Goal: Information Seeking & Learning: Learn about a topic

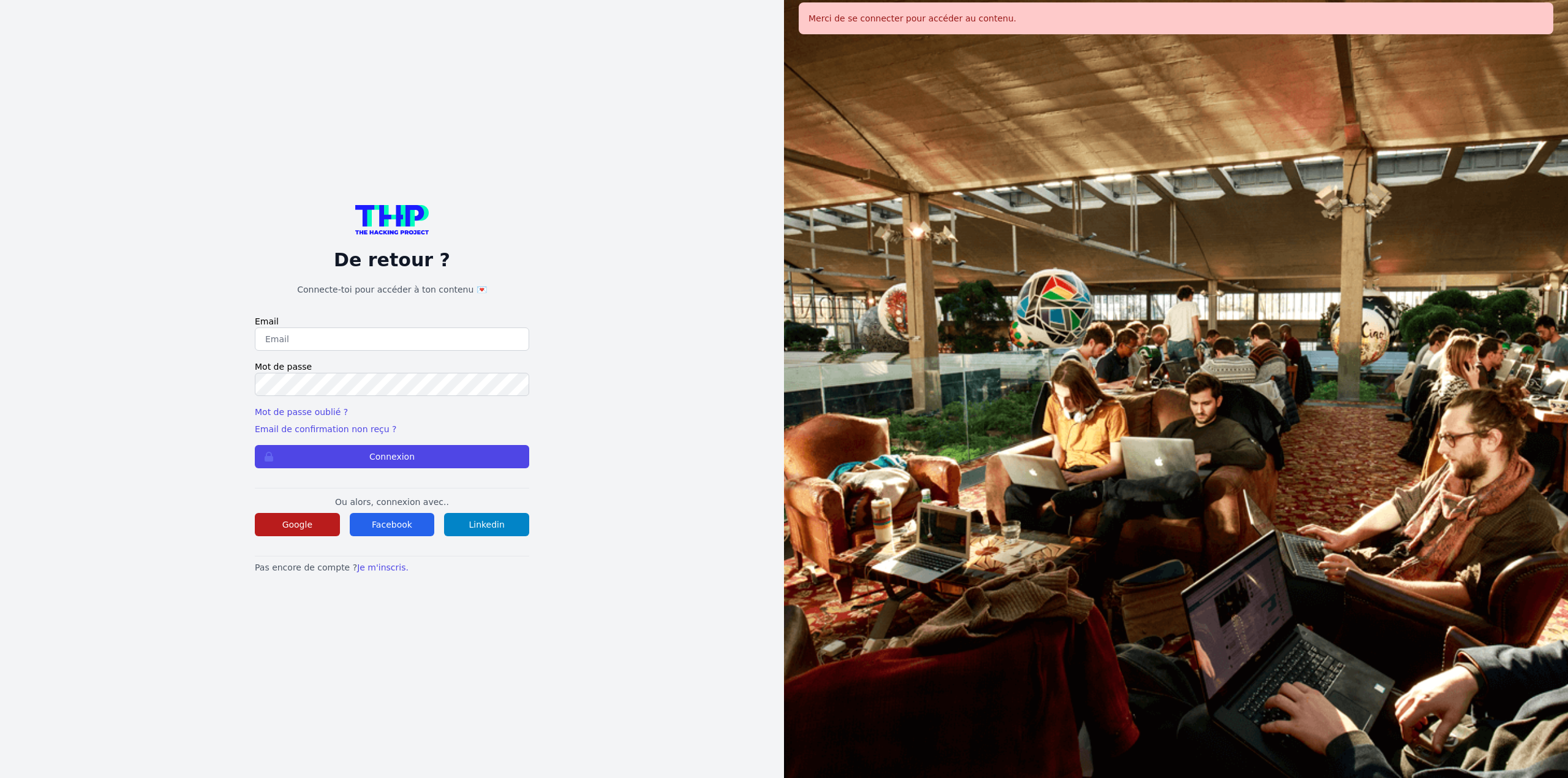
click at [294, 526] on button "Google" at bounding box center [297, 524] width 86 height 23
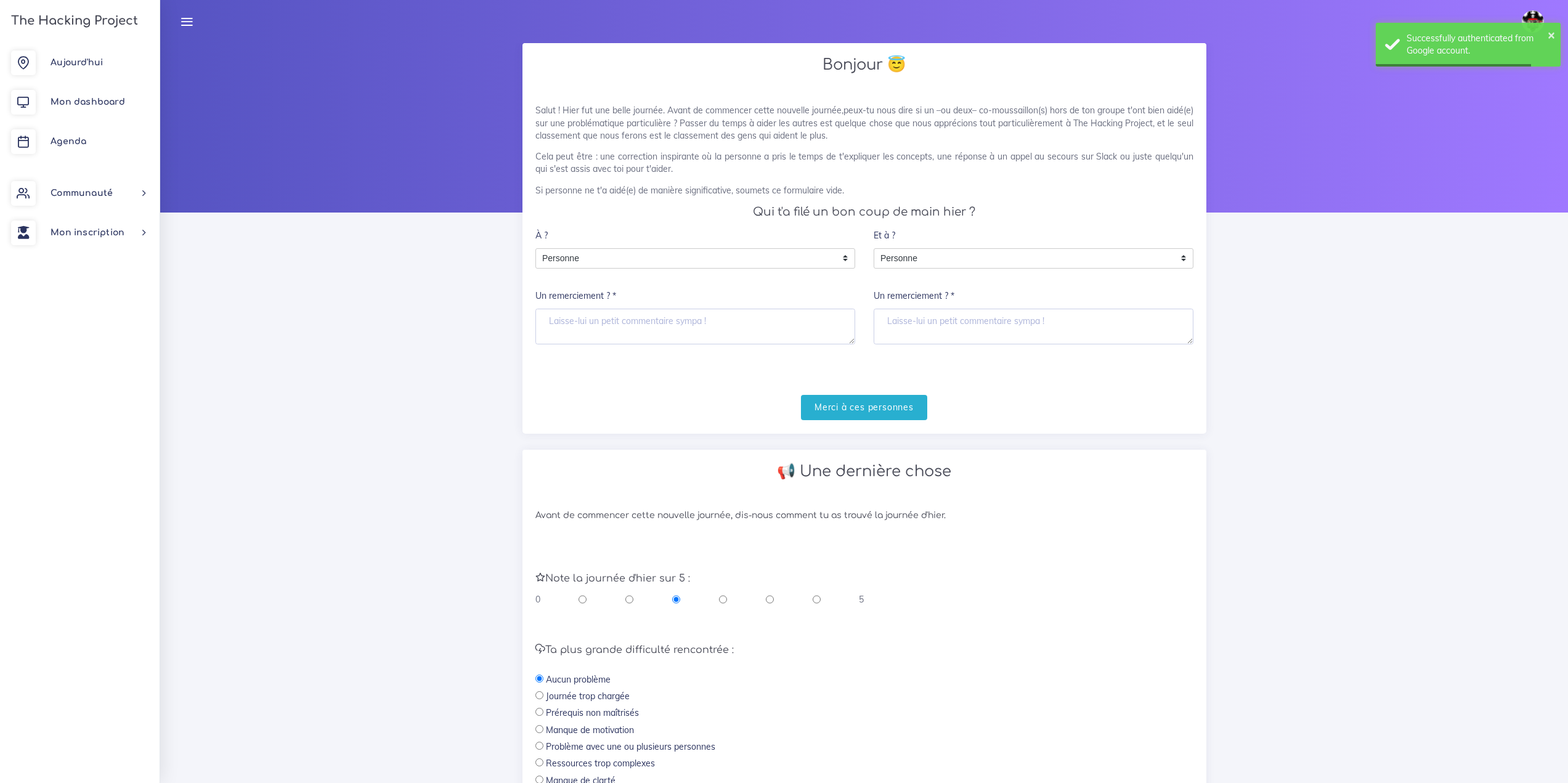
scroll to position [177, 0]
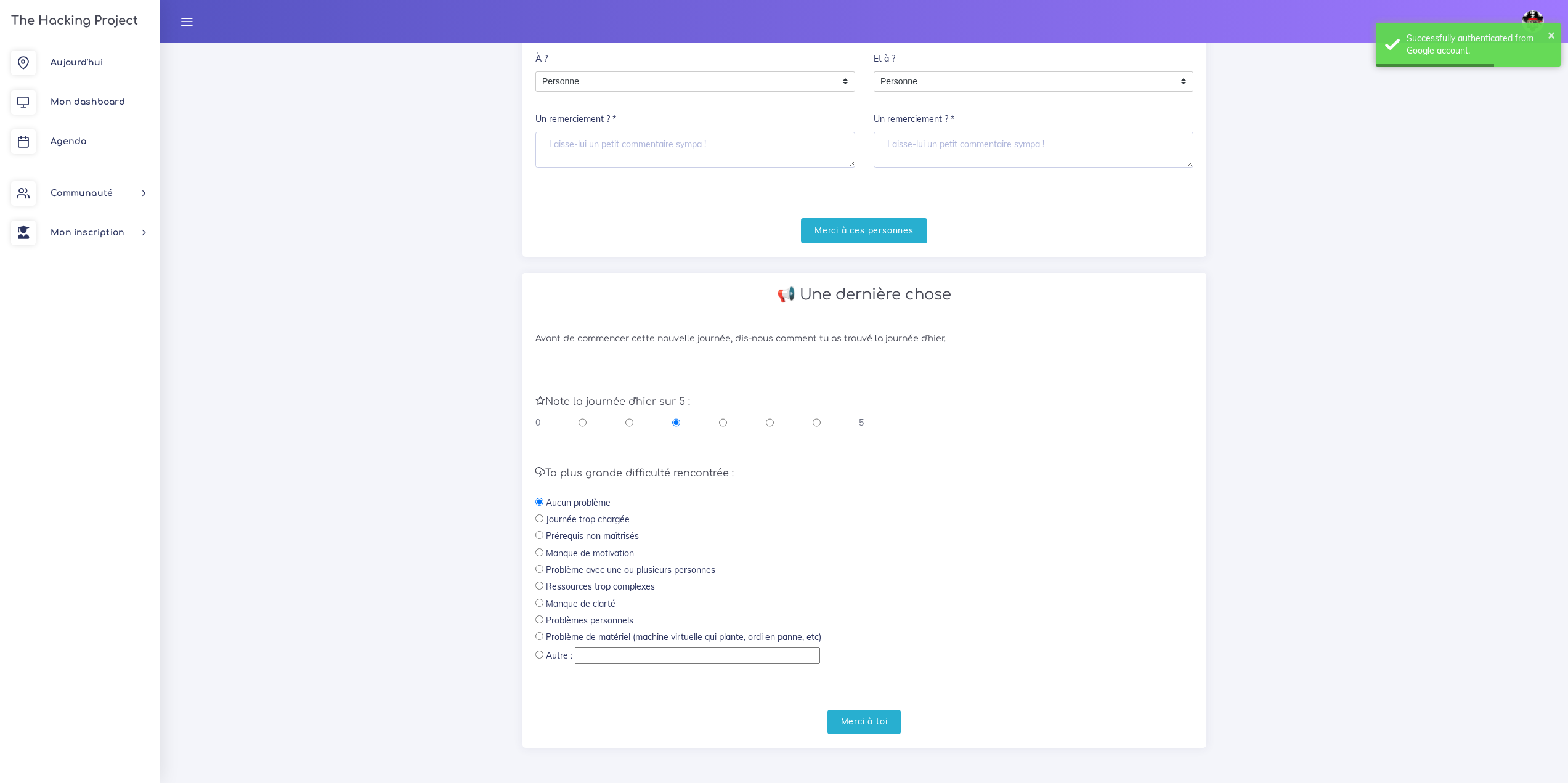
click at [813, 428] on input "radio" at bounding box center [816, 422] width 8 height 12
radio input "true"
click at [856, 733] on input "Merci à toi" at bounding box center [864, 722] width 74 height 26
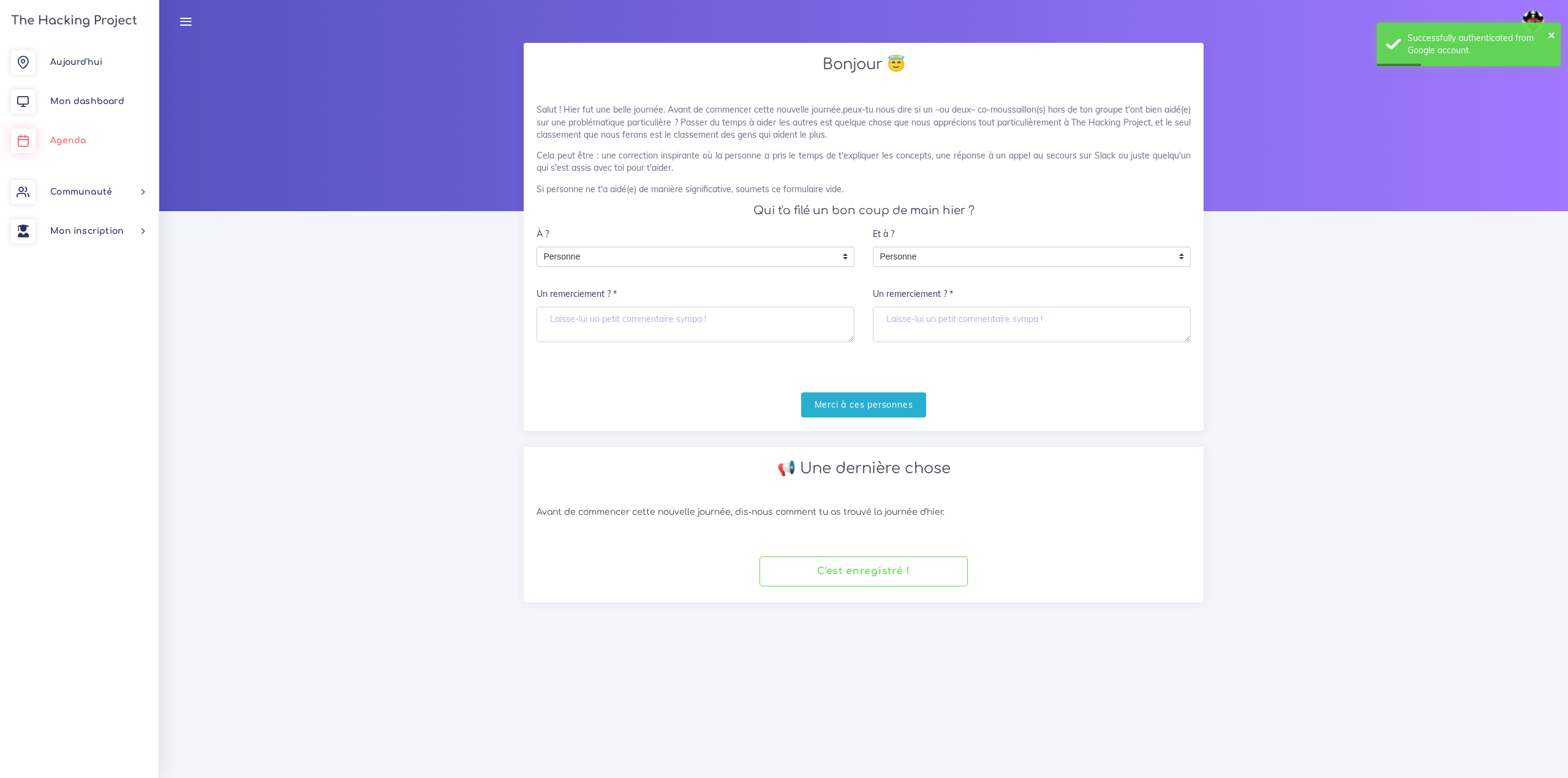
click at [63, 143] on span "Agenda" at bounding box center [68, 141] width 36 height 9
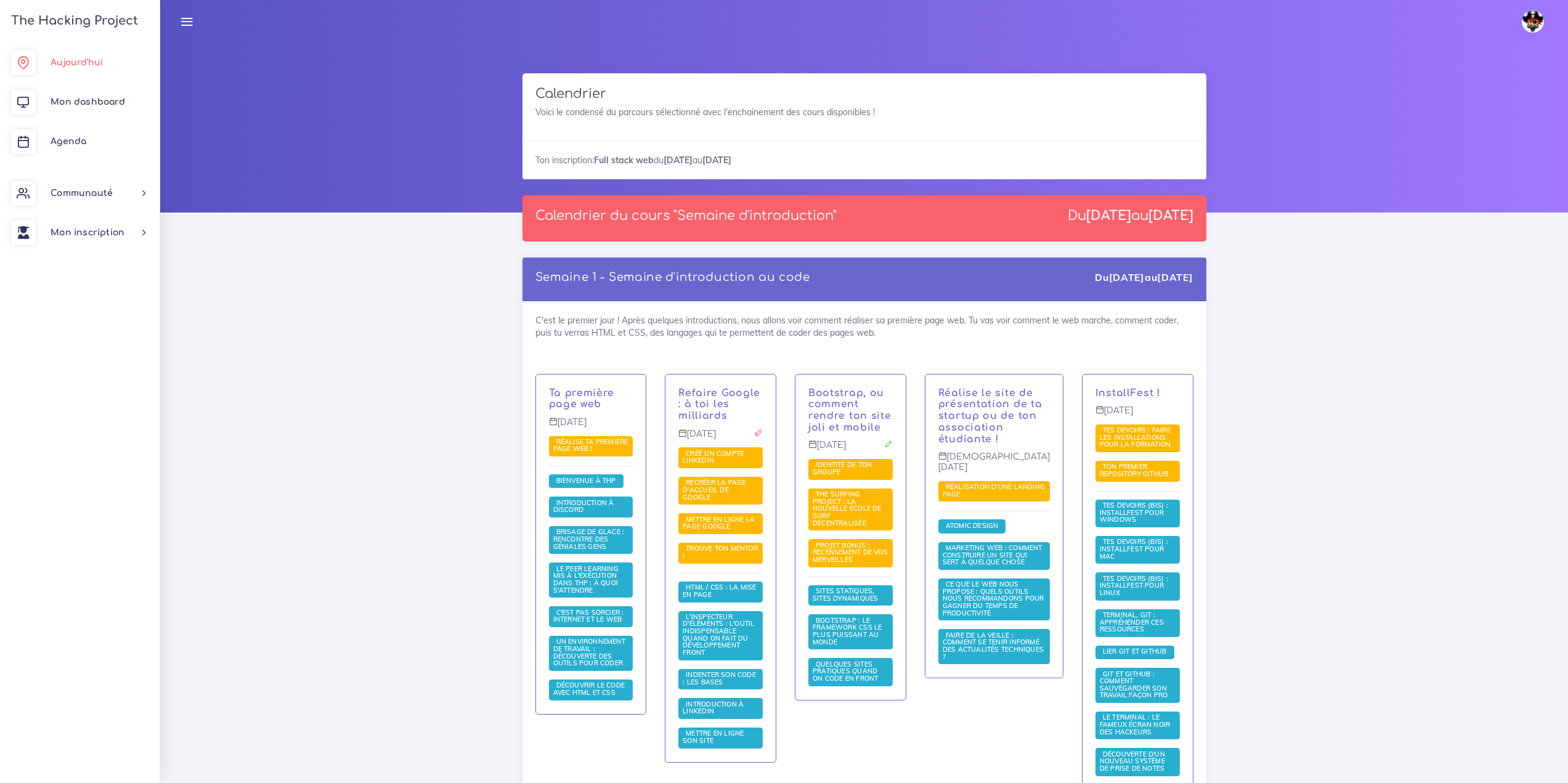
click at [89, 78] on link "Aujourd'hui" at bounding box center [79, 63] width 160 height 40
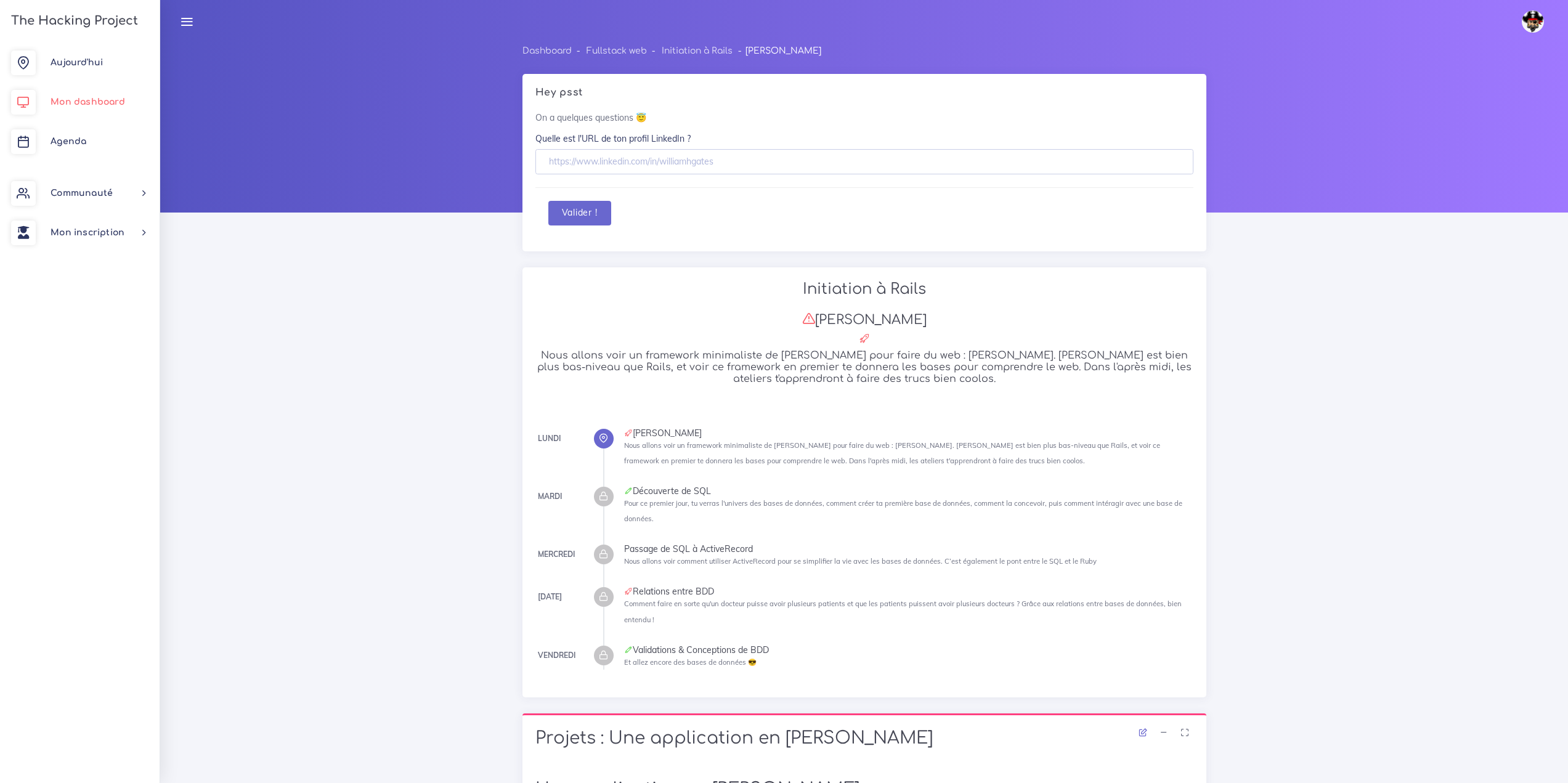
click at [87, 96] on link "Mon dashboard" at bounding box center [79, 102] width 160 height 40
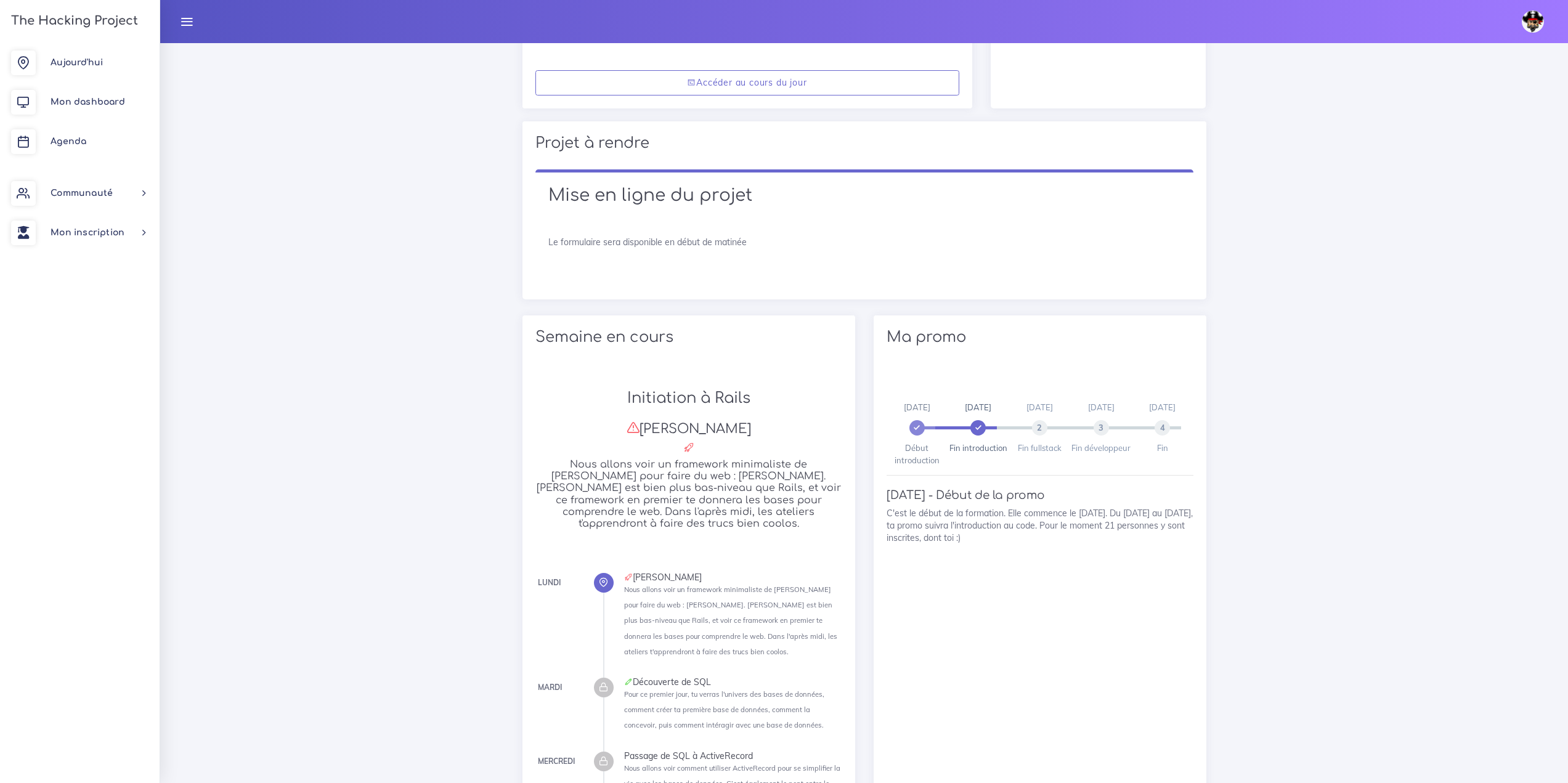
scroll to position [431, 0]
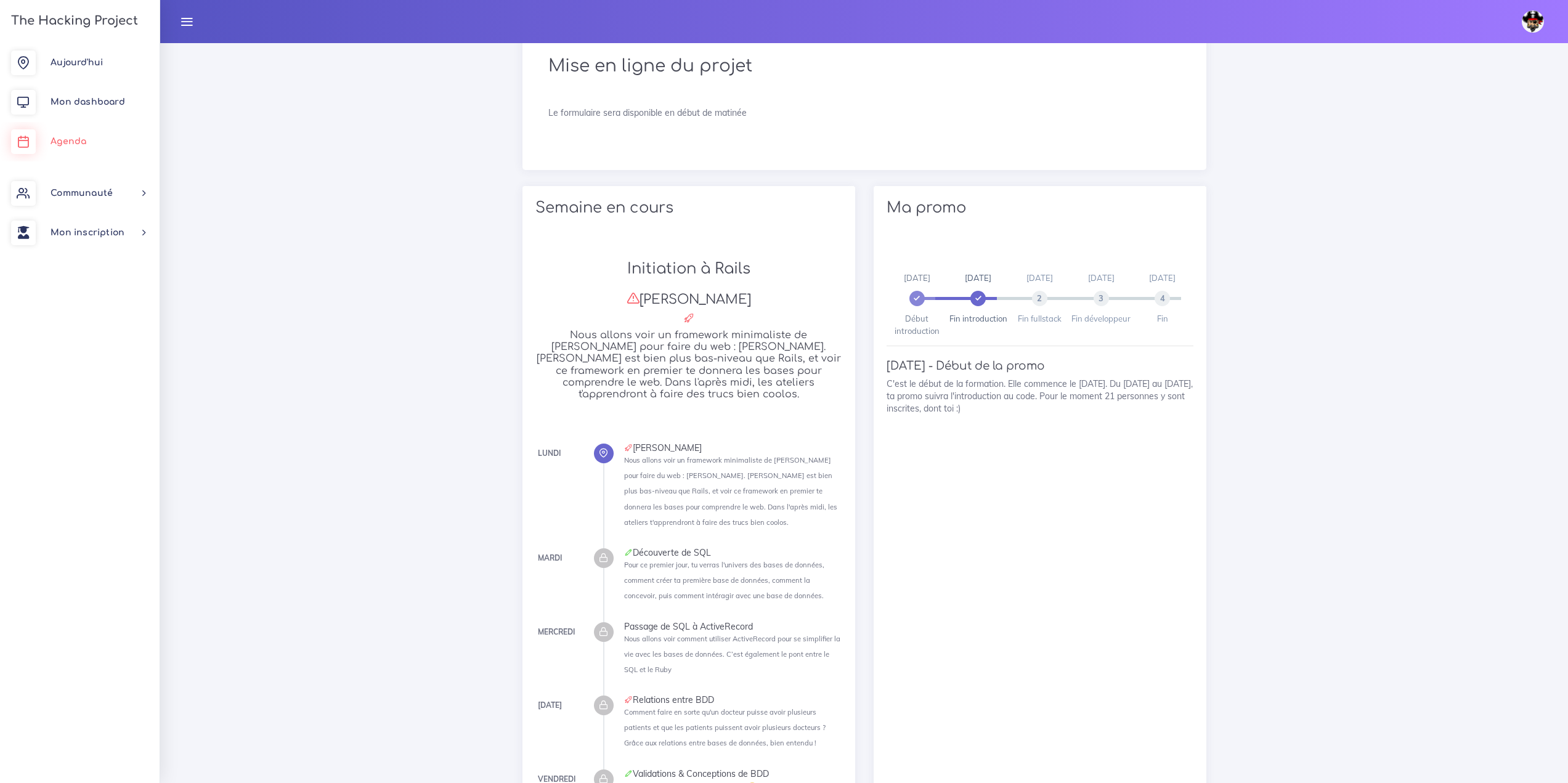
click at [60, 147] on link "Agenda" at bounding box center [79, 142] width 160 height 40
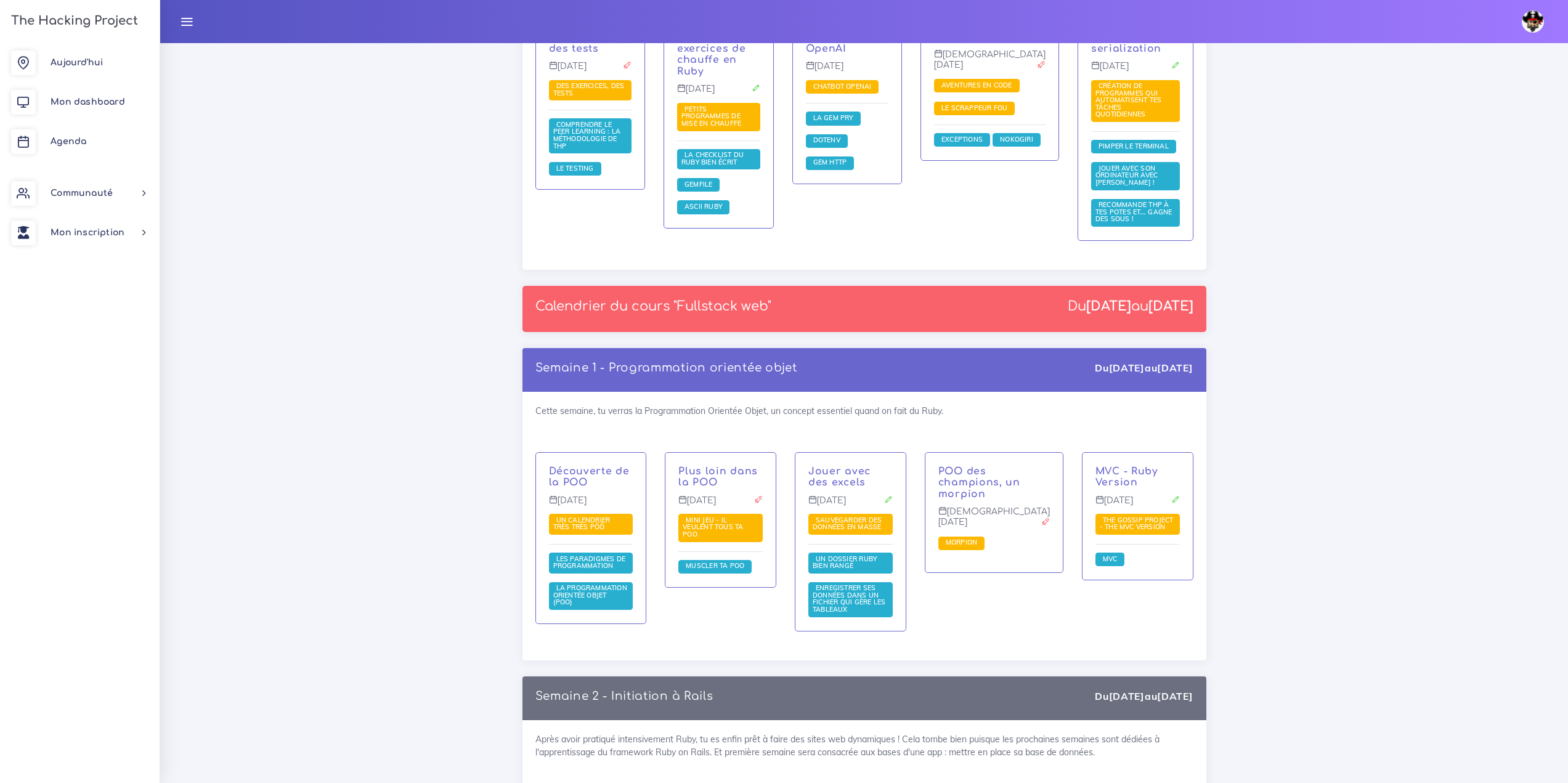
scroll to position [1787, 0]
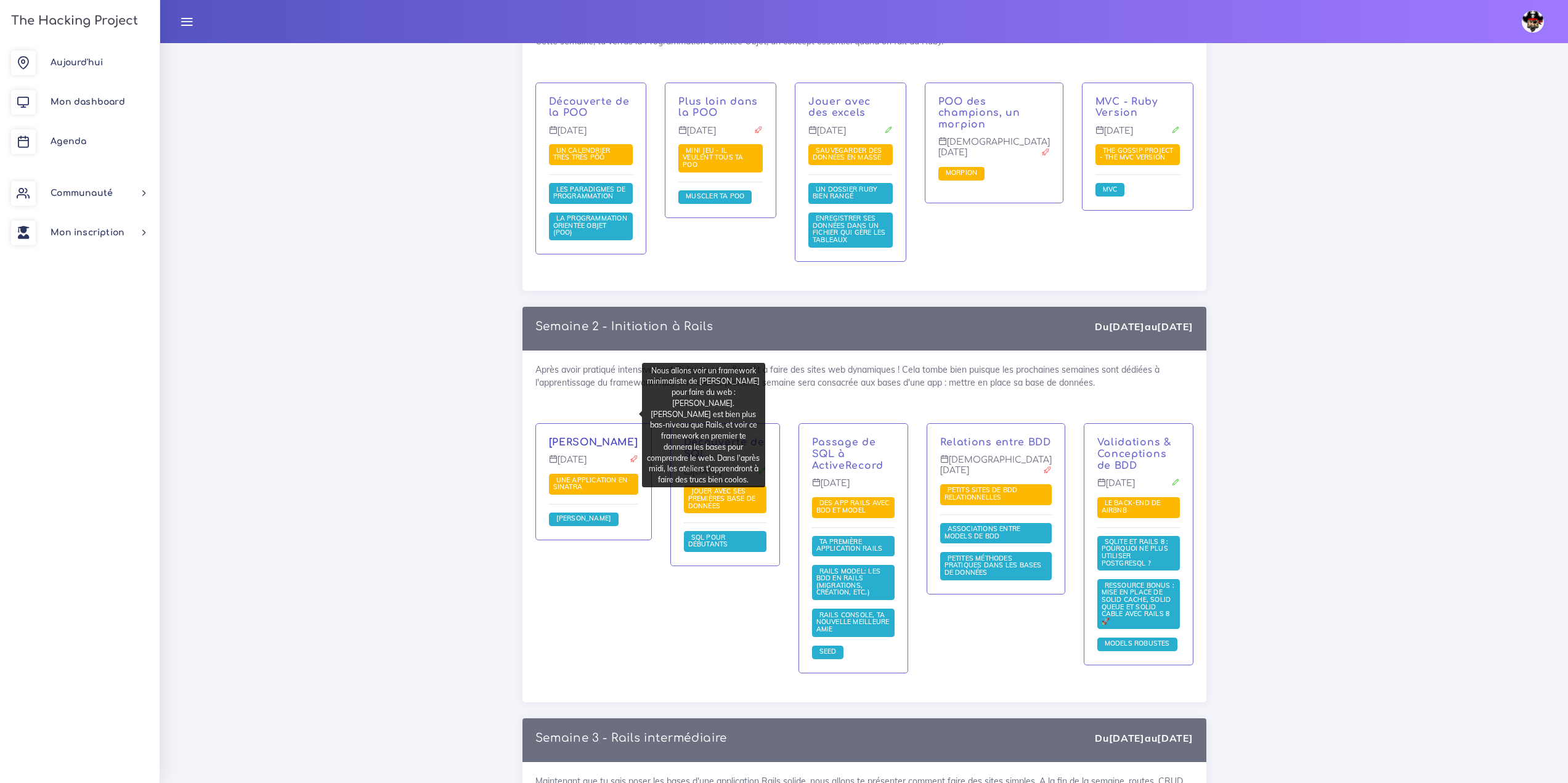
click at [629, 437] on link "[PERSON_NAME]" at bounding box center [594, 443] width 89 height 11
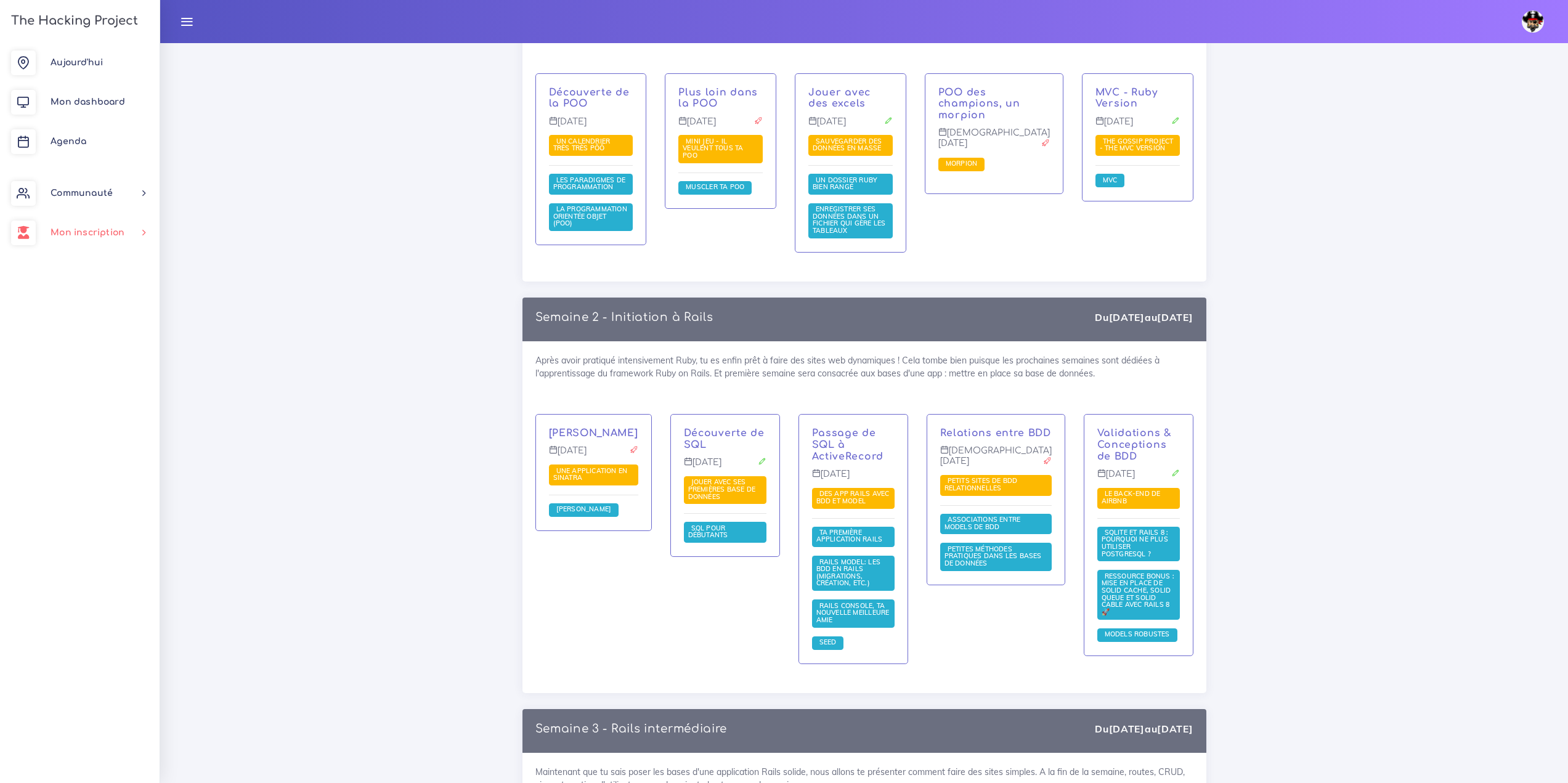
scroll to position [1726, 0]
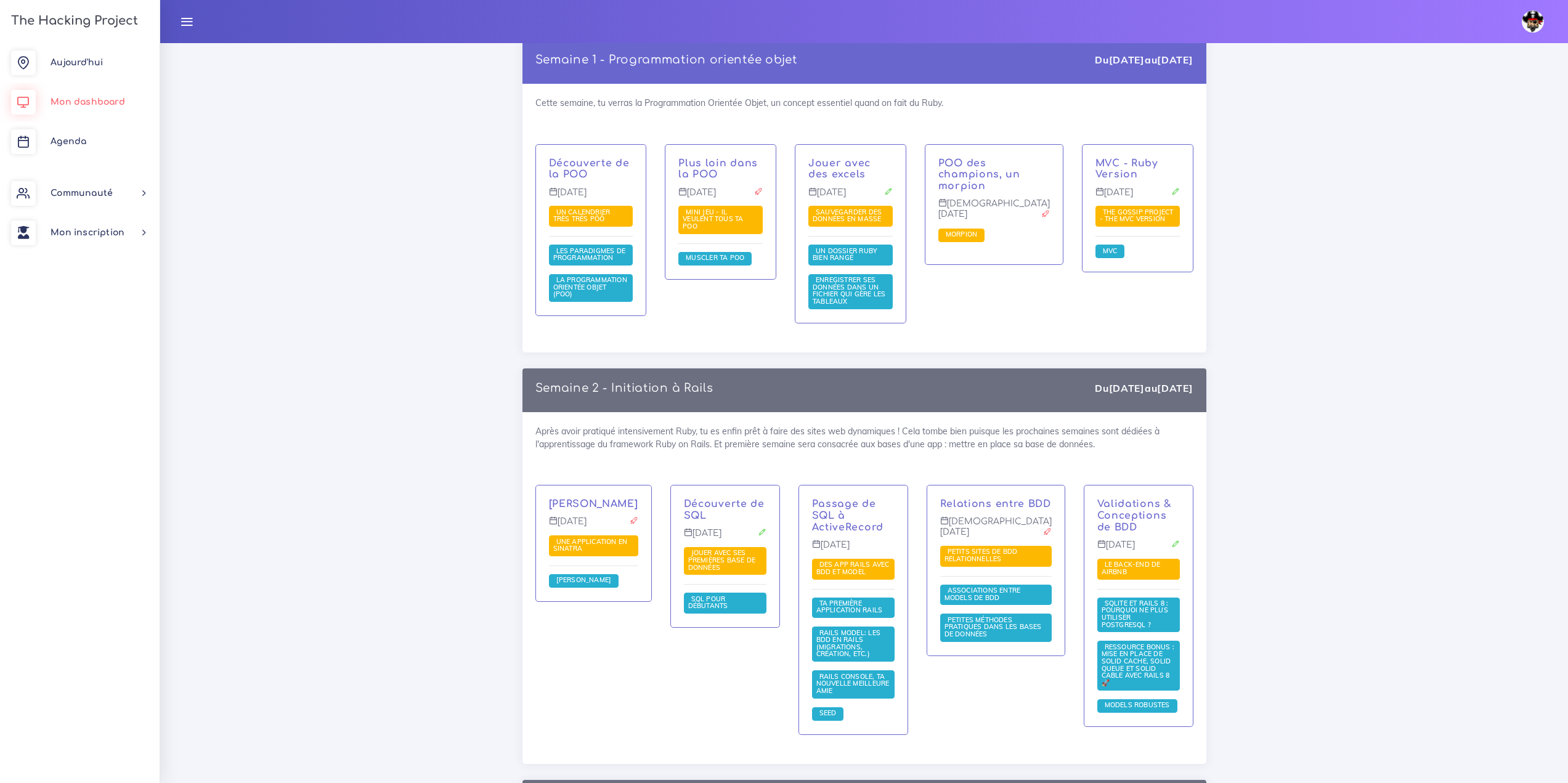
click at [111, 93] on link "Mon dashboard" at bounding box center [79, 102] width 160 height 40
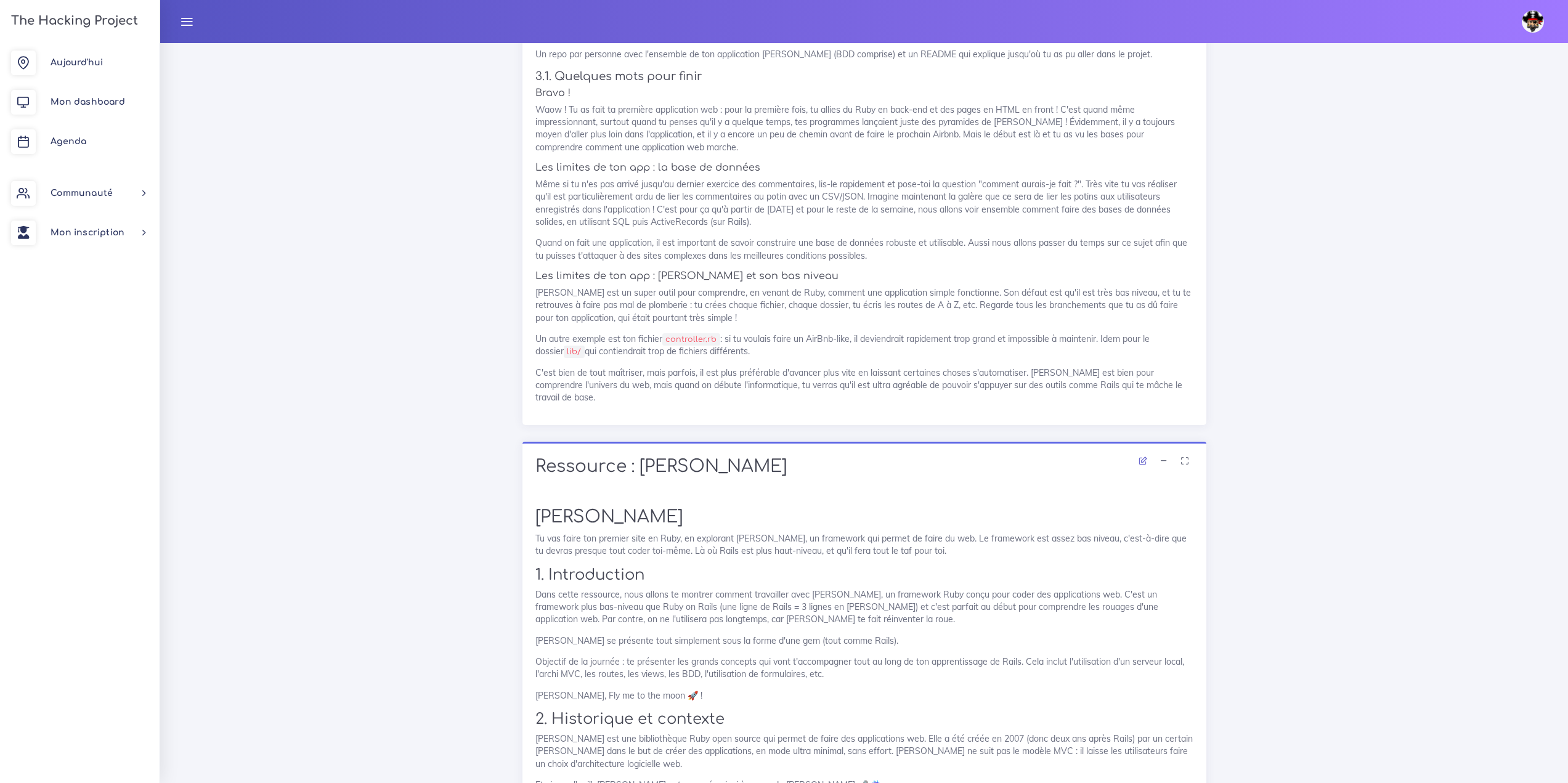
scroll to position [8873, 0]
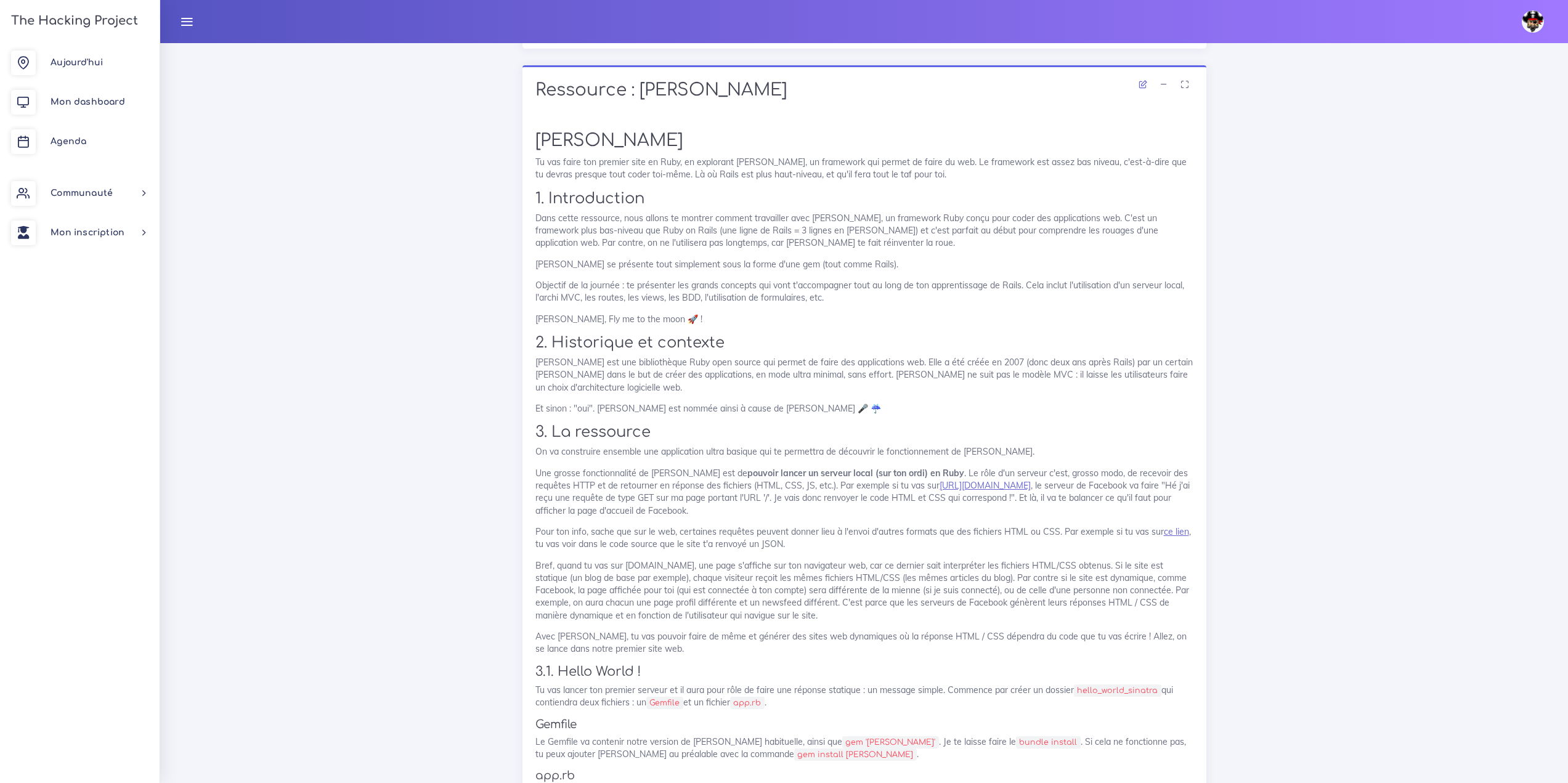
drag, startPoint x: 542, startPoint y: 233, endPoint x: 932, endPoint y: 409, distance: 427.9
drag, startPoint x: 834, startPoint y: 474, endPoint x: 656, endPoint y: 247, distance: 288.5
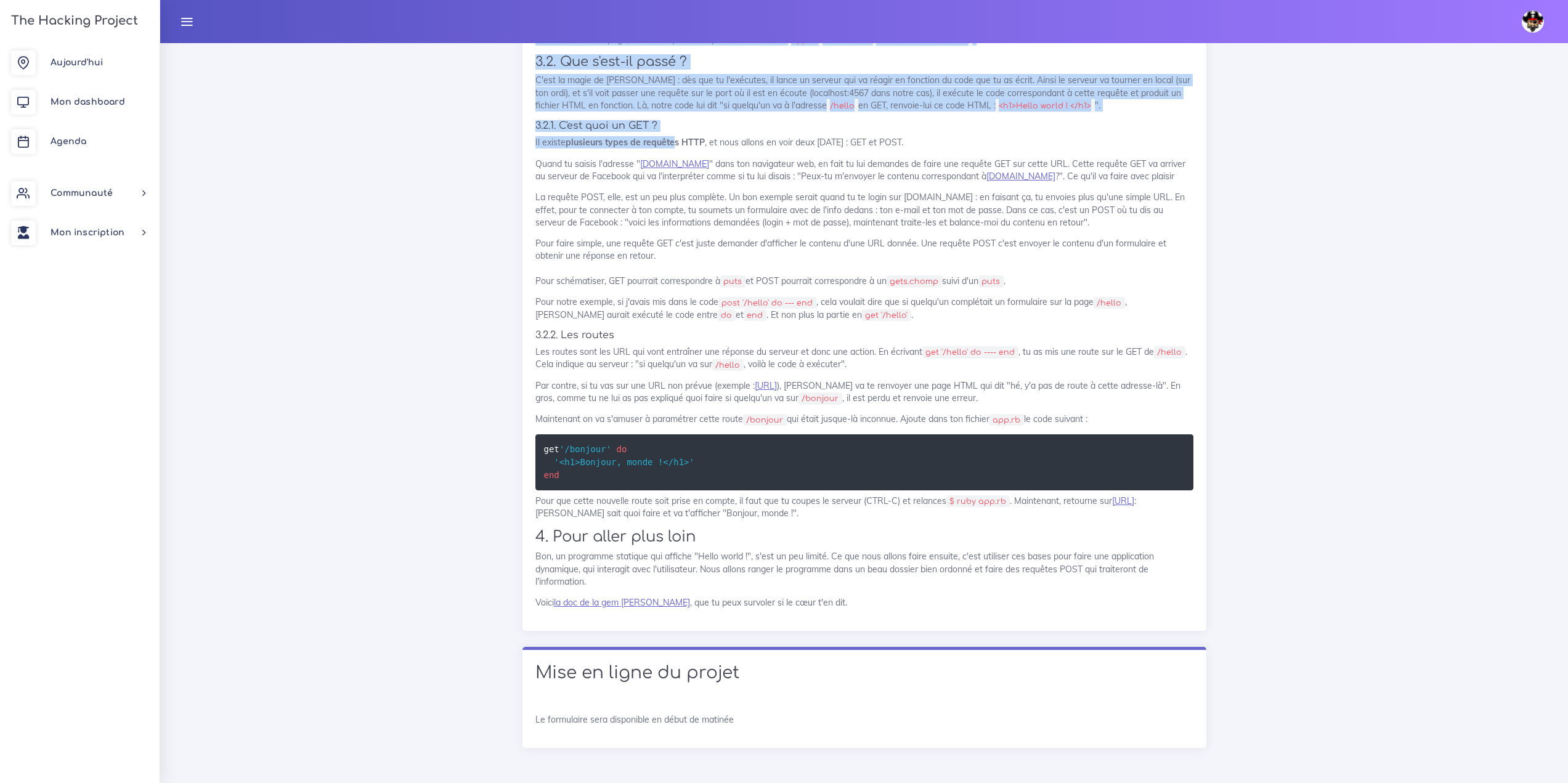
scroll to position [10421, 0]
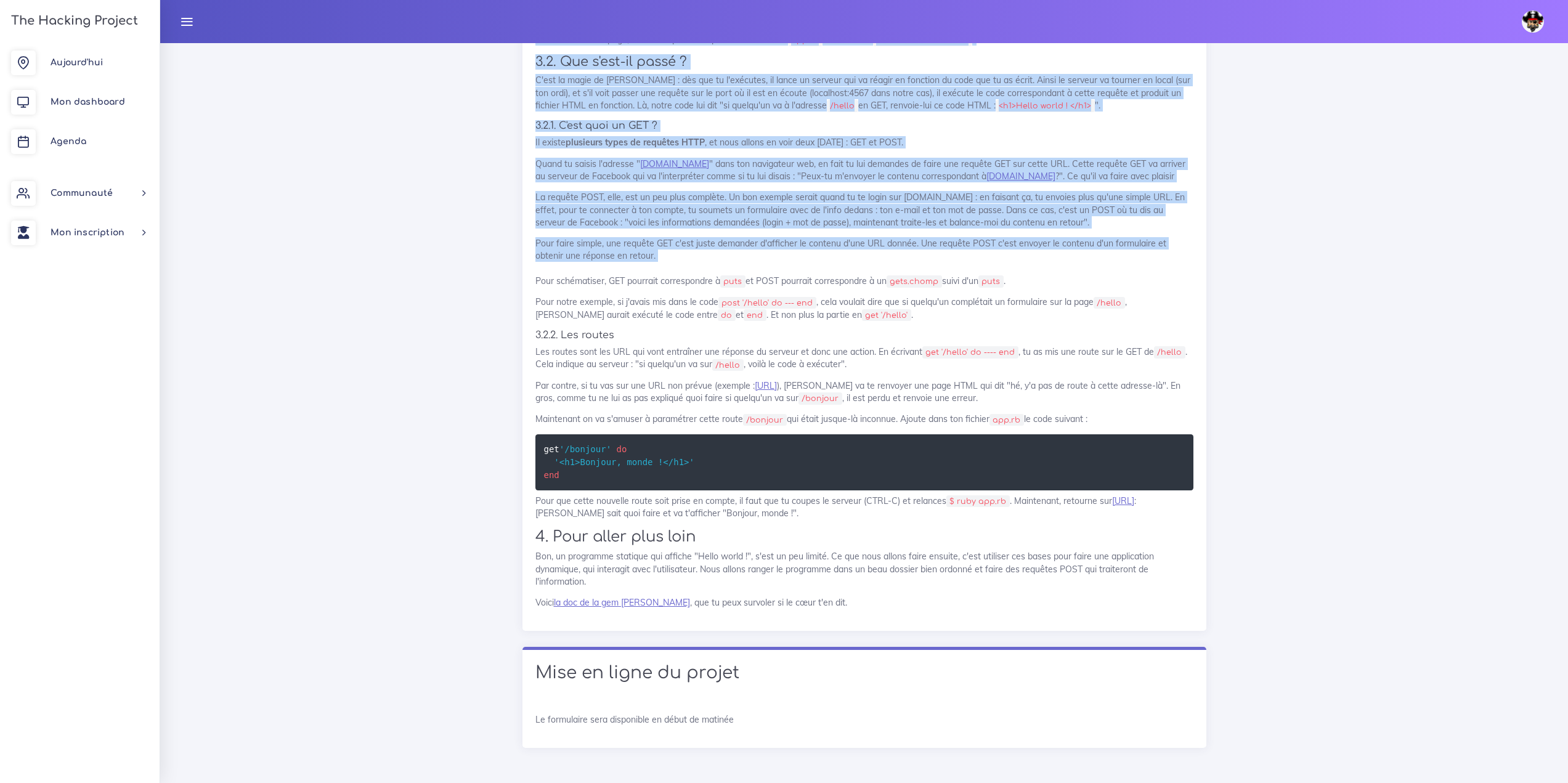
drag, startPoint x: 572, startPoint y: 249, endPoint x: 673, endPoint y: 271, distance: 103.4
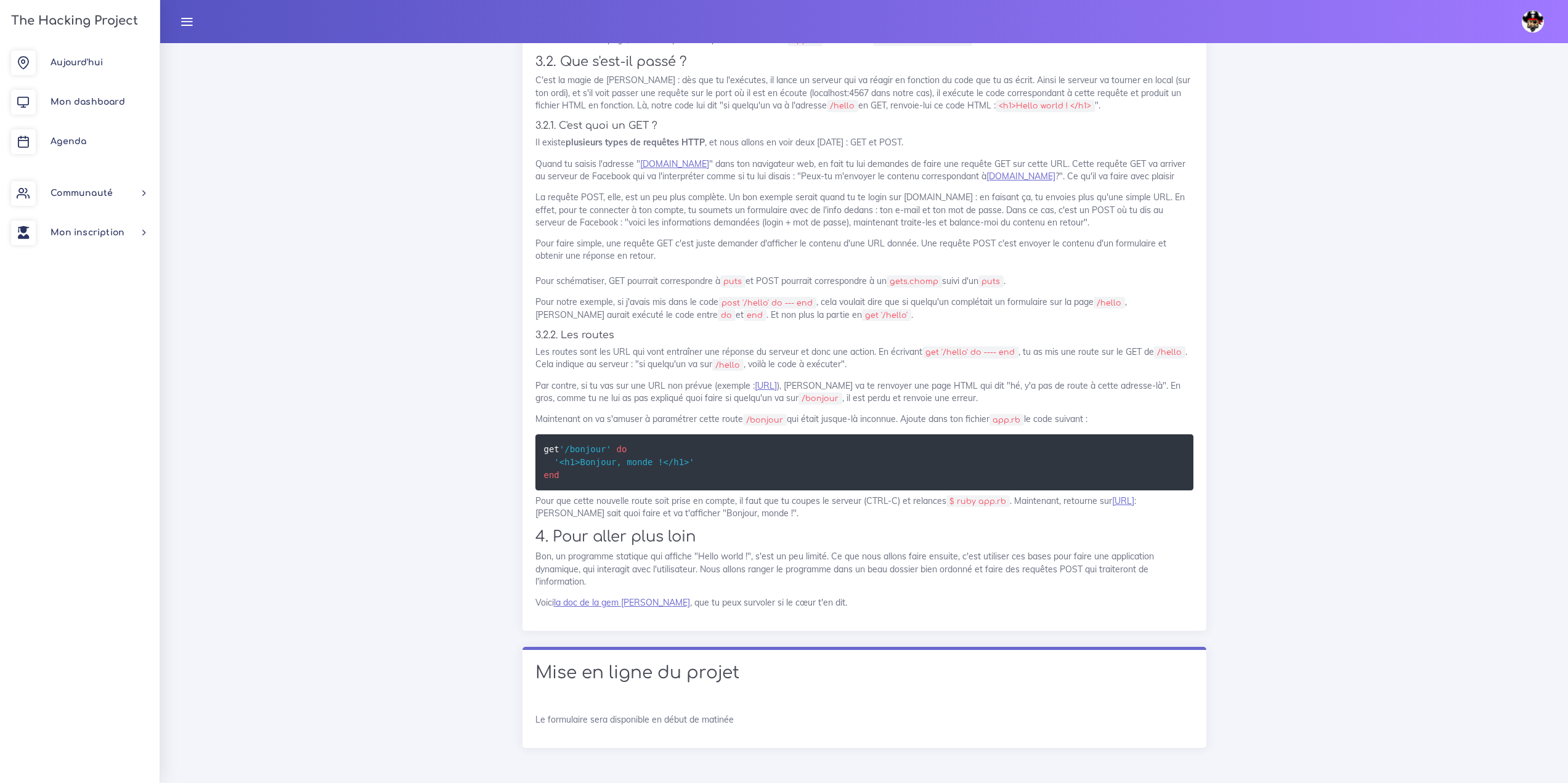
click at [859, 584] on p "Bon, un programme statique qui affiche "Hello world !", s'est un peu limité. Ce…" at bounding box center [864, 569] width 658 height 38
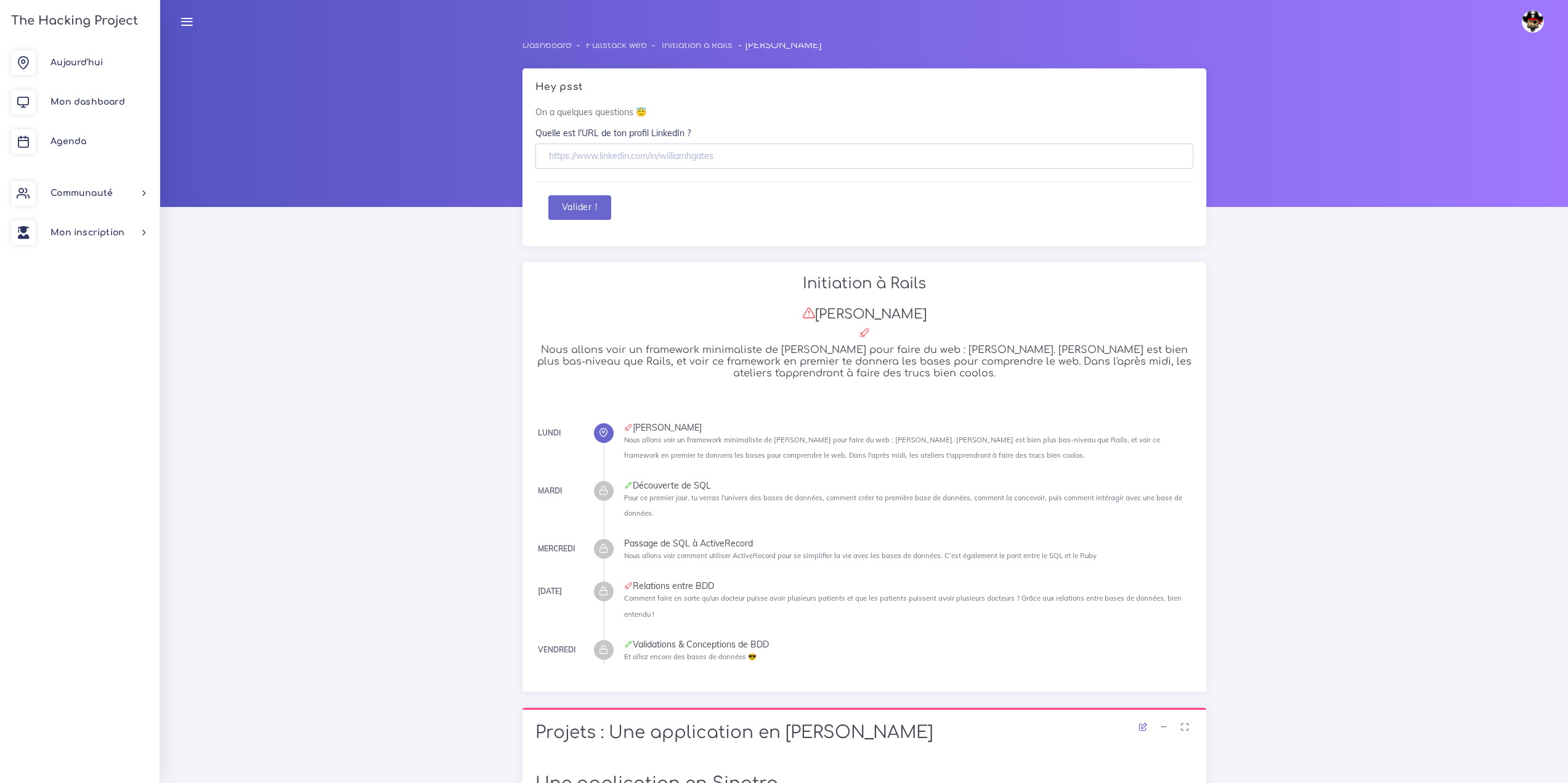
scroll to position [0, 0]
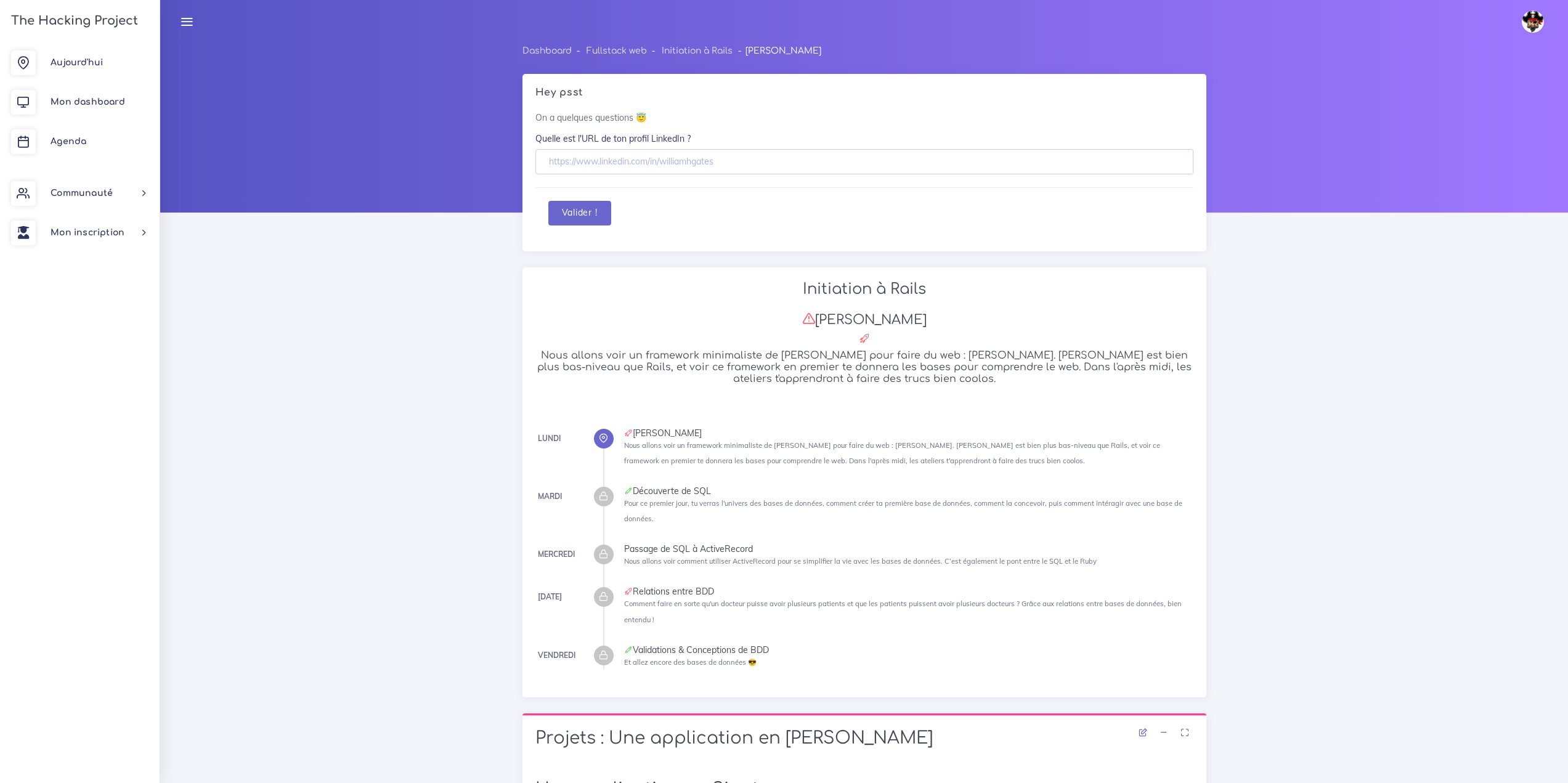
drag, startPoint x: 917, startPoint y: 334, endPoint x: 847, endPoint y: 333, distance: 70.0
click at [847, 333] on h4 at bounding box center [864, 339] width 658 height 13
click at [881, 318] on h3 "Franck Sinatra" at bounding box center [864, 320] width 658 height 16
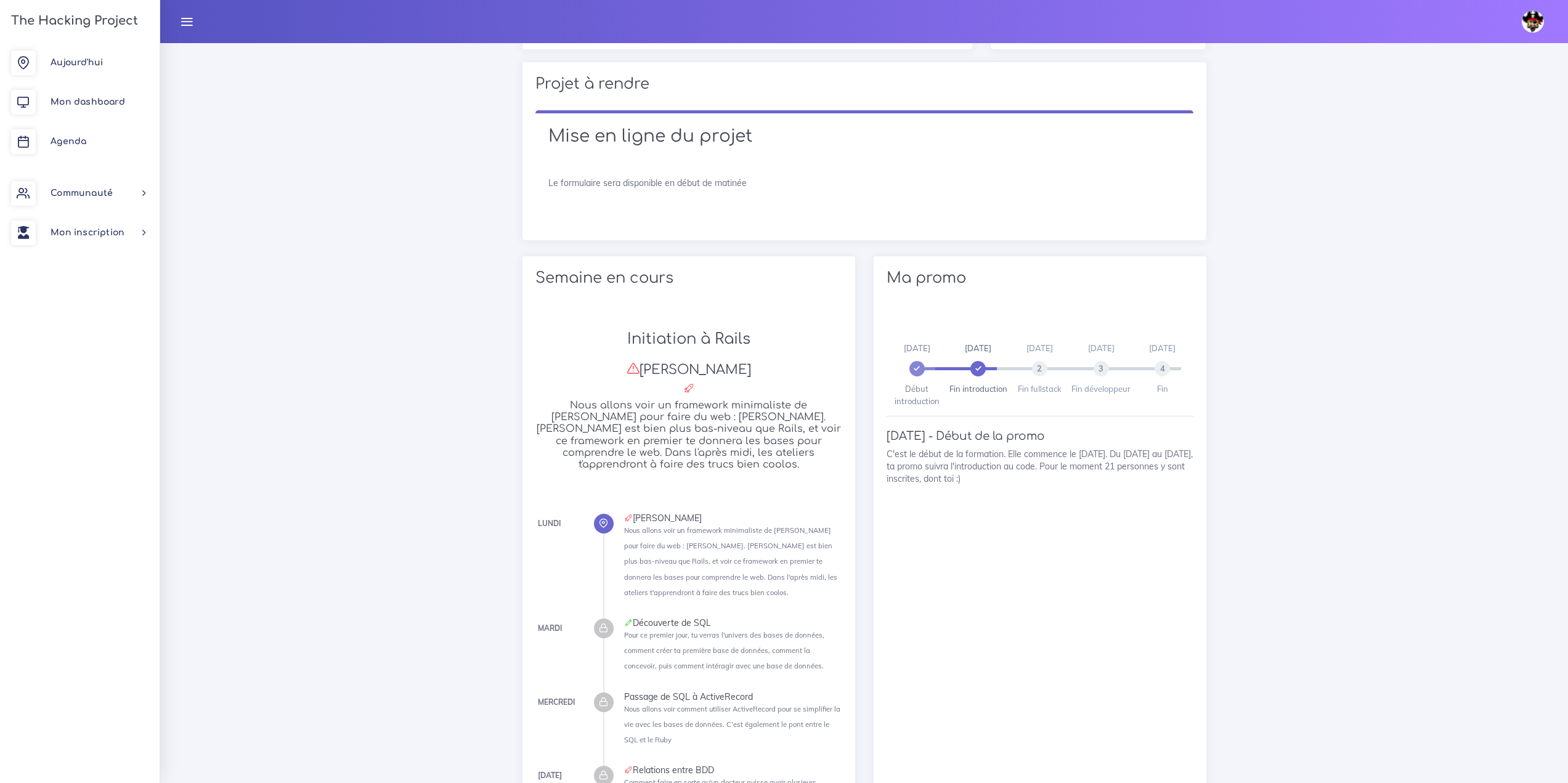
scroll to position [431, 0]
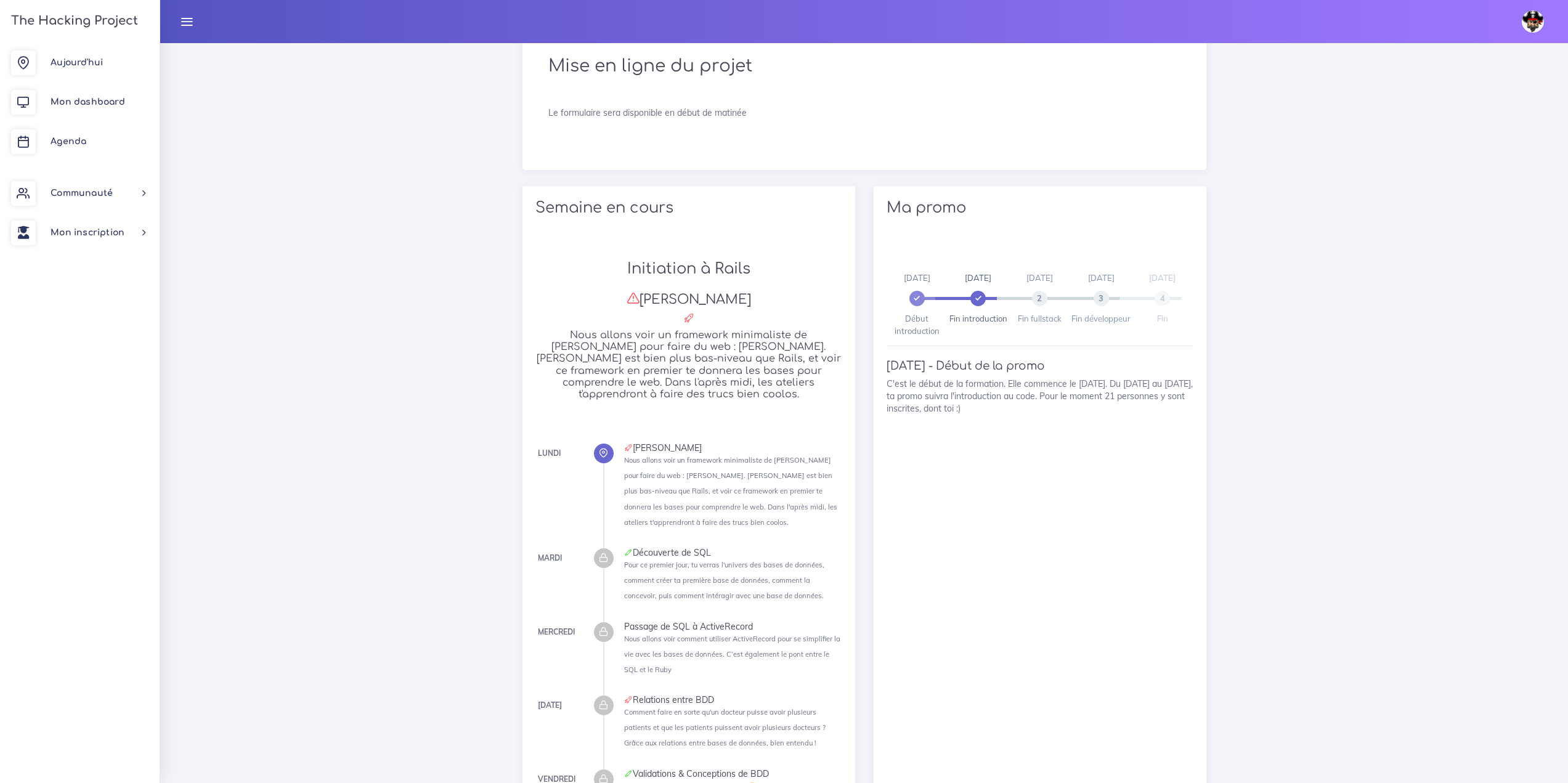
click at [1156, 281] on span "[DATE]" at bounding box center [1162, 278] width 26 height 9
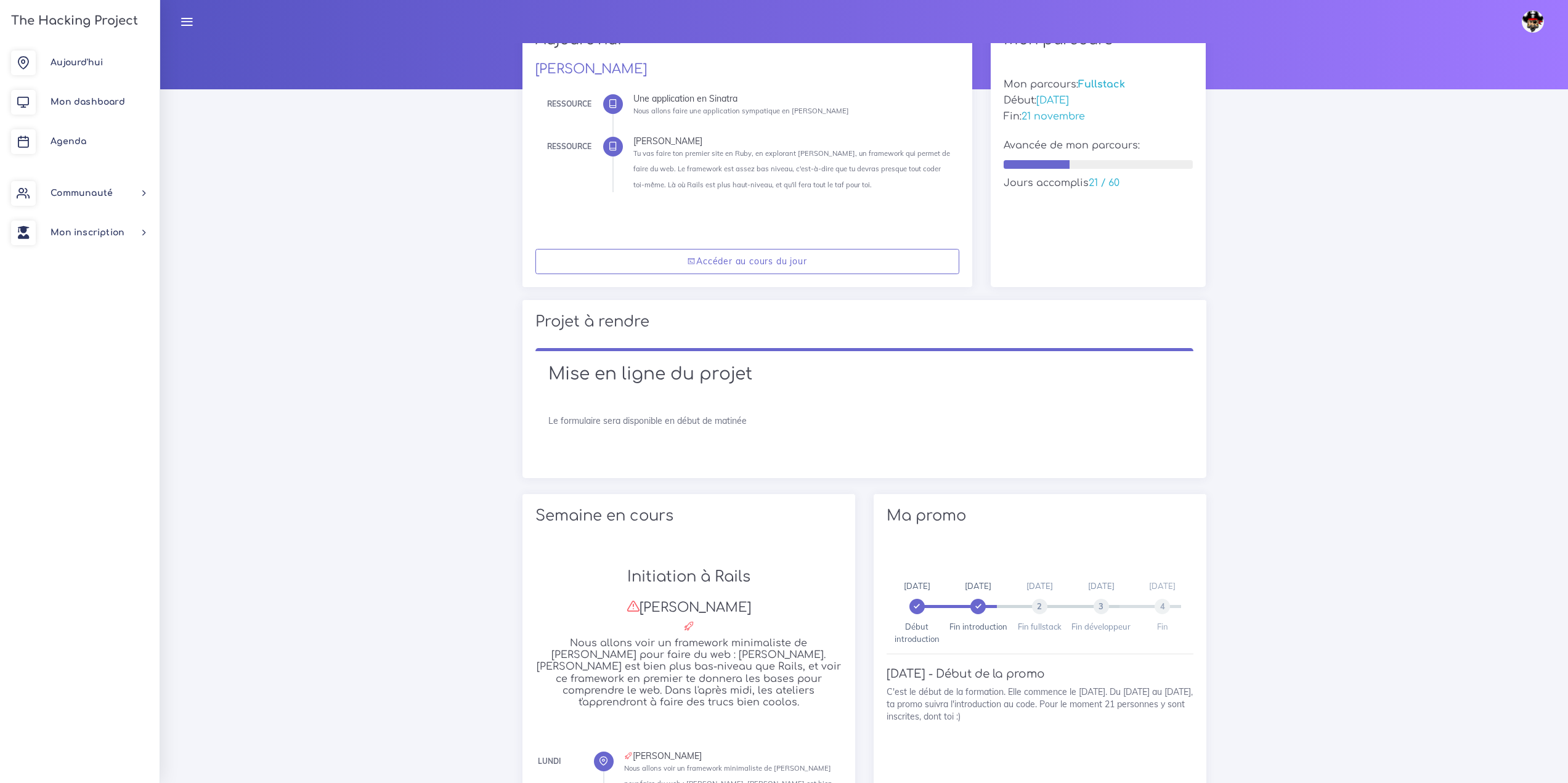
scroll to position [0, 0]
